Goal: Obtain resource: Obtain resource

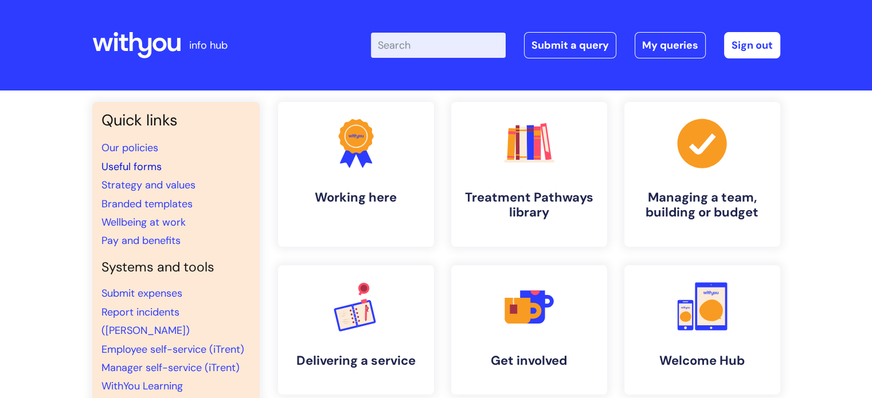
click at [139, 165] on link "Useful forms" at bounding box center [131, 167] width 60 height 14
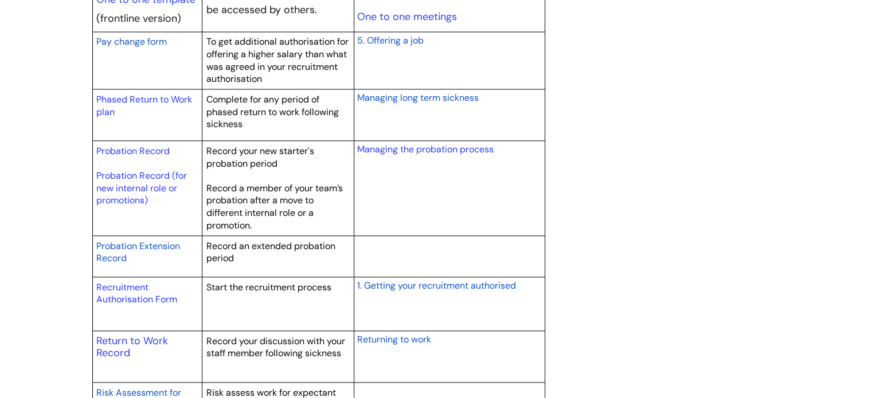
scroll to position [1542, 0]
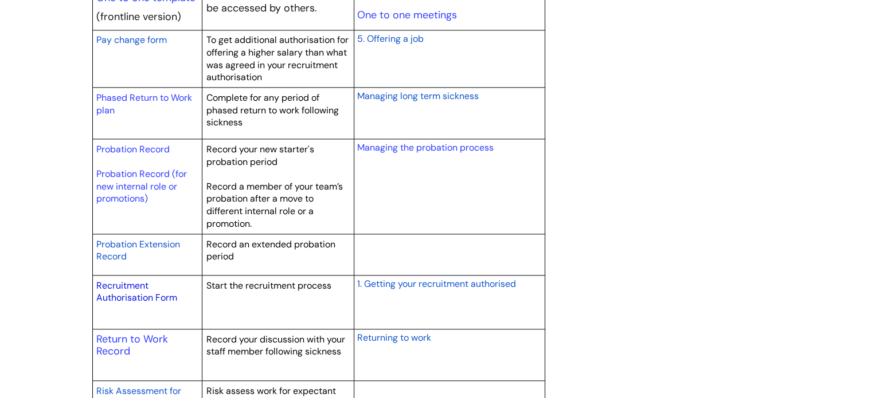
click at [112, 285] on link "Recruitment Authorisation Form" at bounding box center [136, 292] width 81 height 25
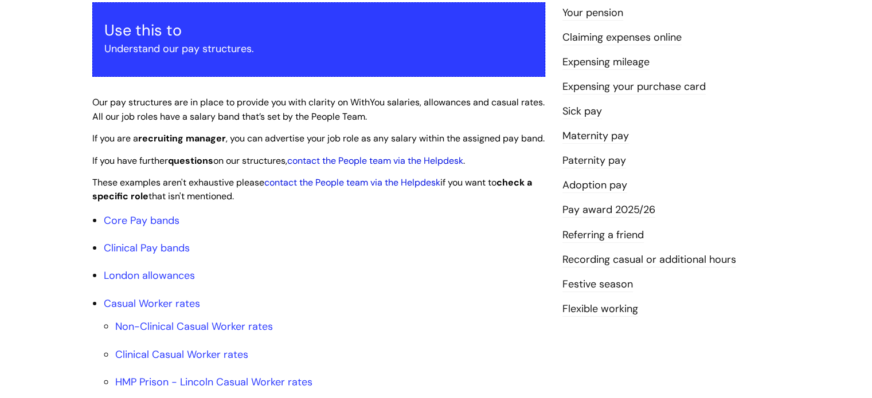
scroll to position [215, 0]
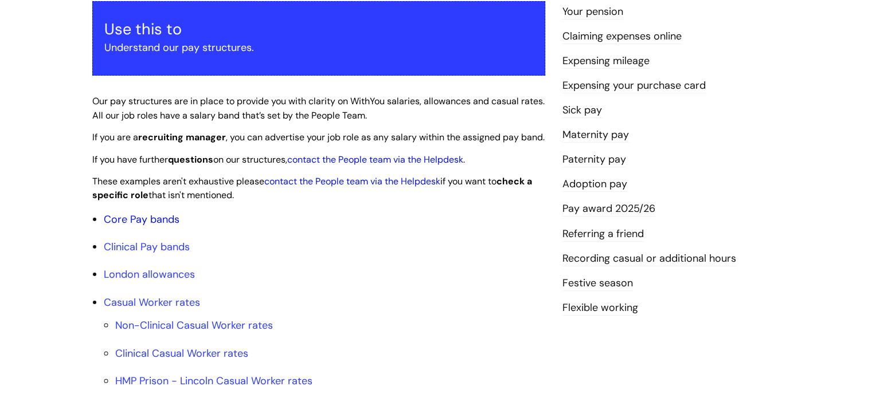
click at [167, 226] on link "Core Pay bands" at bounding box center [142, 220] width 76 height 14
click at [165, 226] on link "Core Pay bands" at bounding box center [142, 220] width 76 height 14
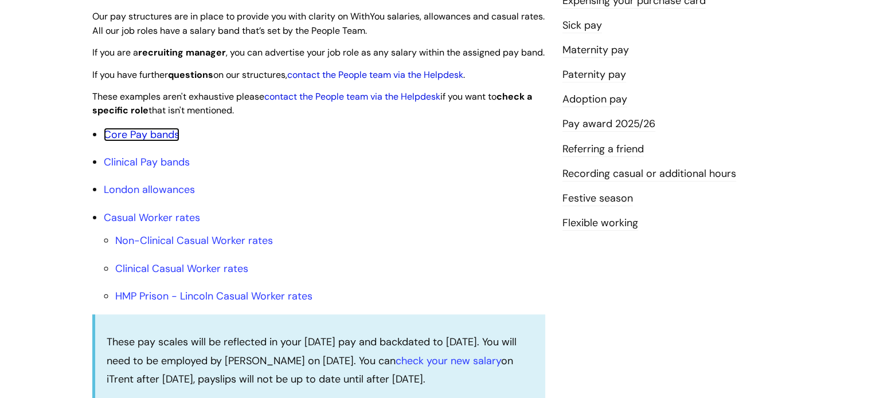
scroll to position [301, 0]
click at [157, 140] on link "Core Pay bands" at bounding box center [142, 134] width 76 height 14
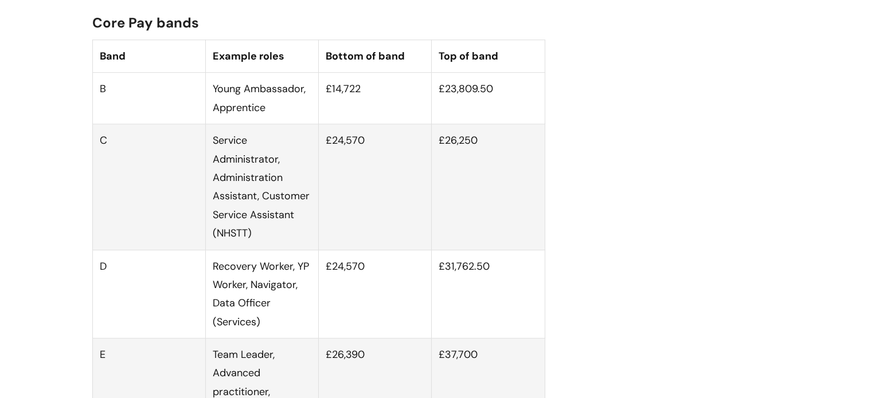
scroll to position [713, 0]
